Goal: Task Accomplishment & Management: Complete application form

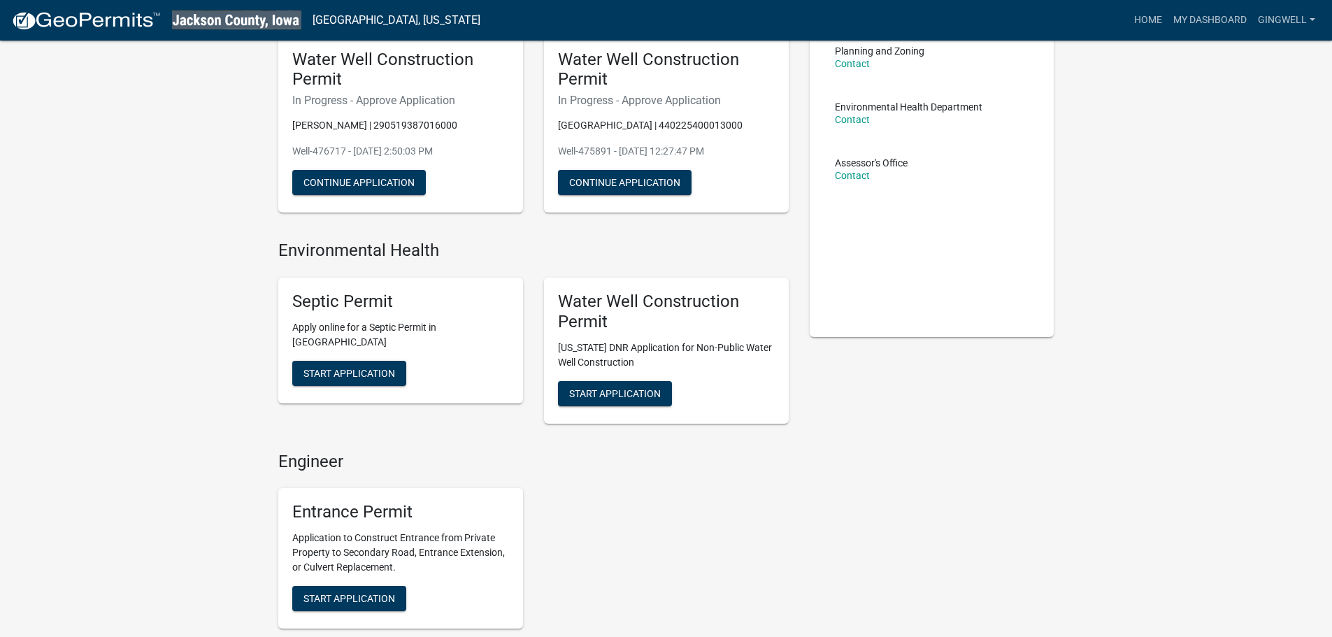
scroll to position [106, 0]
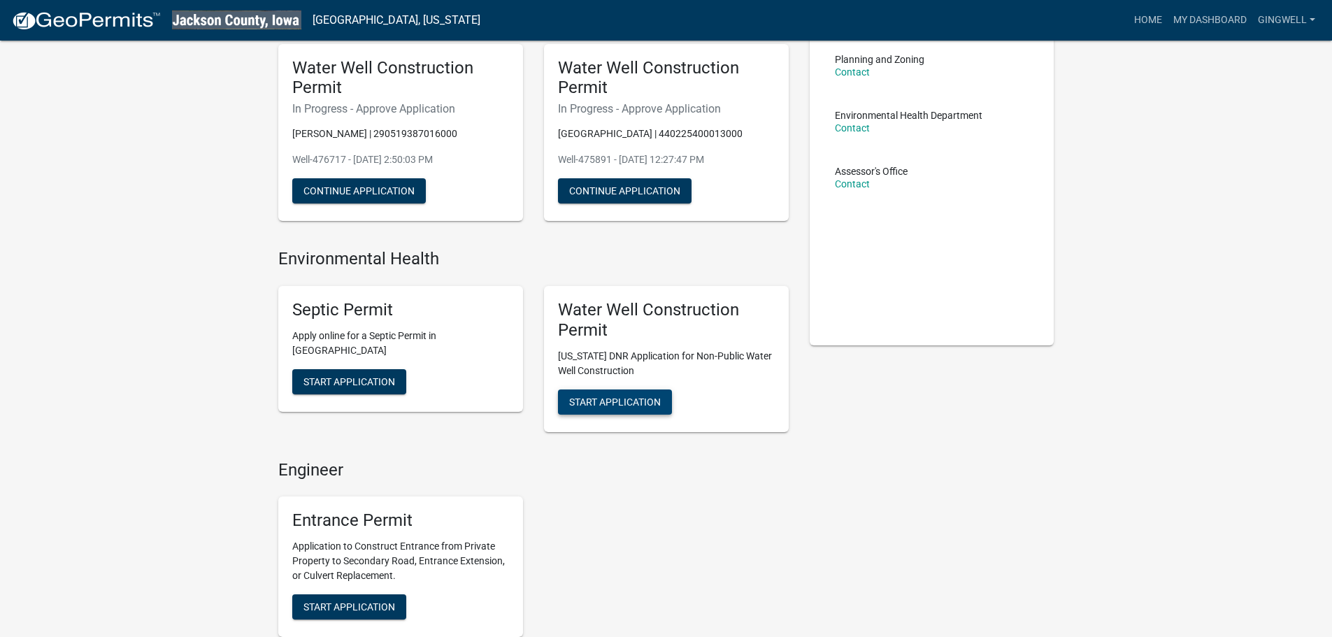
click at [635, 409] on button "Start Application" at bounding box center [615, 401] width 114 height 25
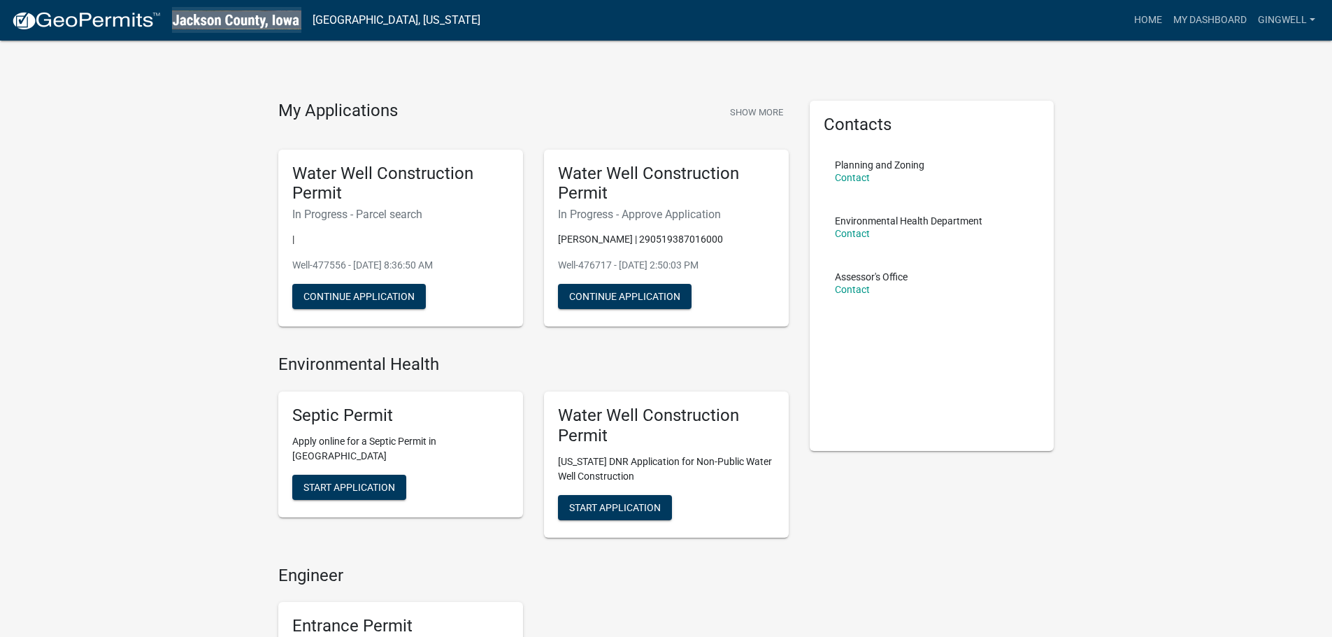
click at [279, 24] on img at bounding box center [236, 19] width 129 height 19
click at [1174, 14] on link "My Dashboard" at bounding box center [1209, 20] width 85 height 27
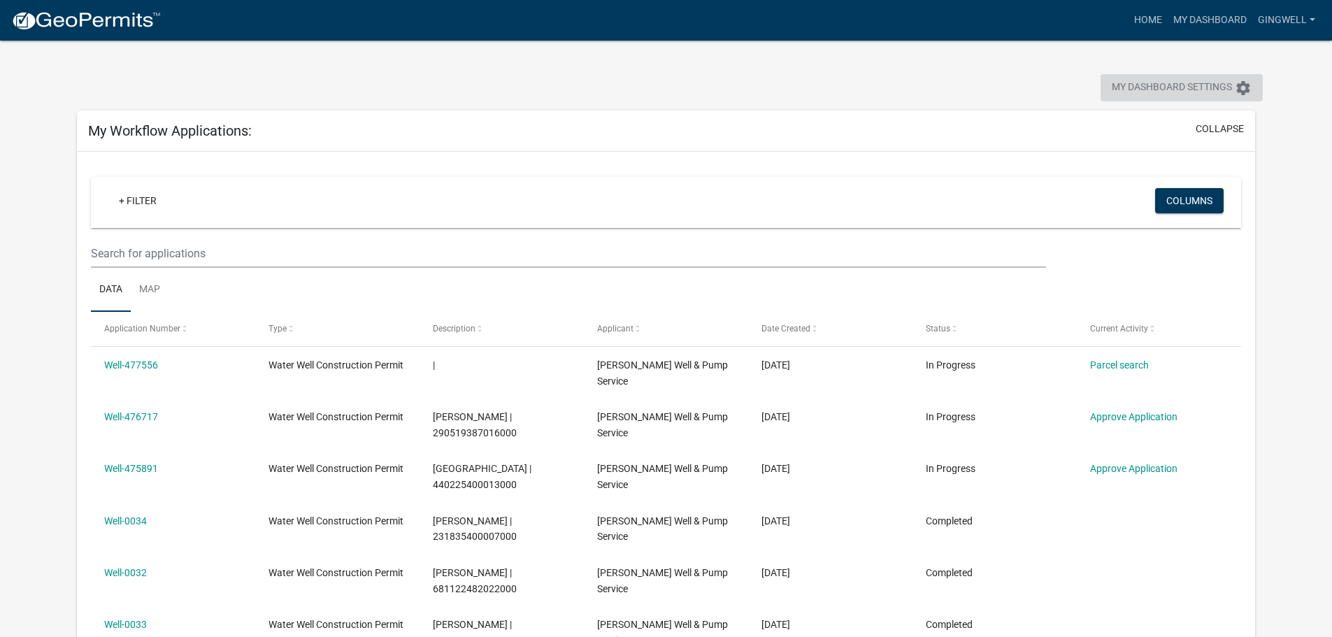
click at [1181, 87] on span "My Dashboard Settings" at bounding box center [1171, 88] width 120 height 17
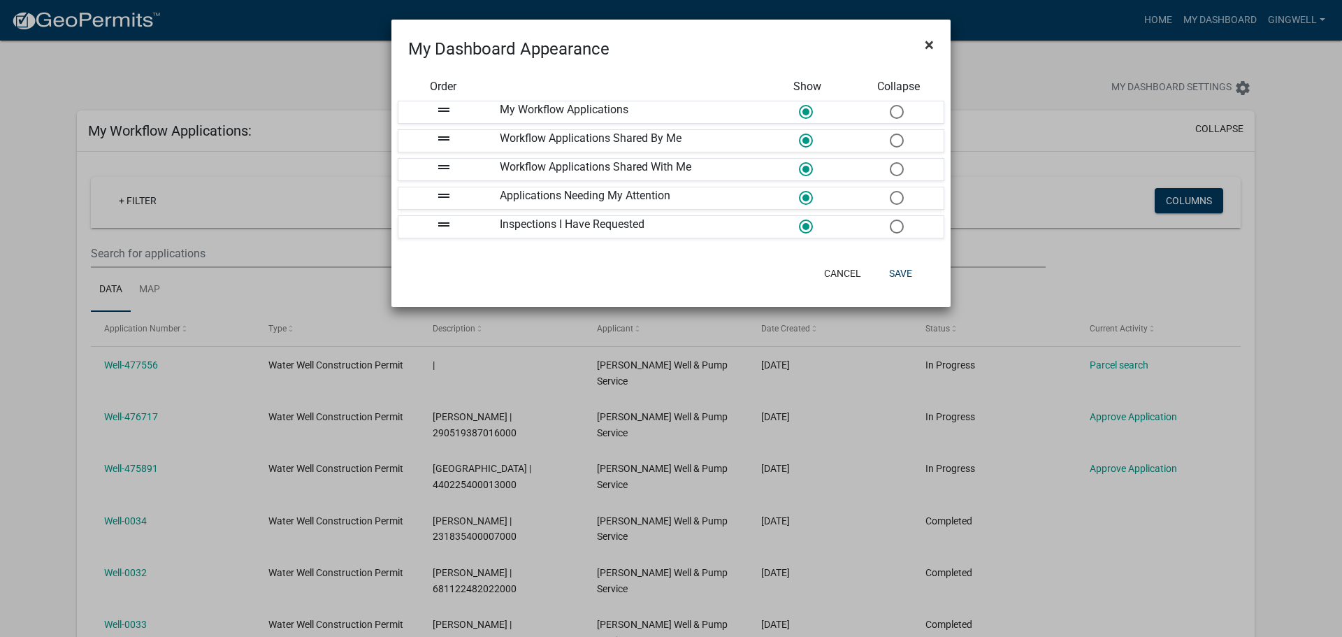
click at [926, 36] on span "×" at bounding box center [929, 45] width 9 height 20
